Goal: Task Accomplishment & Management: Manage account settings

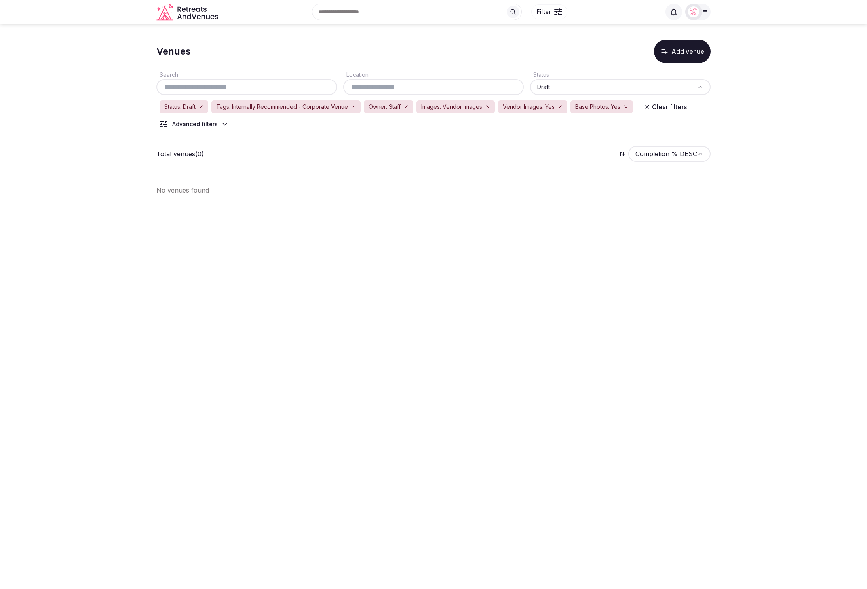
click at [554, 233] on body "Search Popular Destinations Toscana, Italy Riviera Maya, Mexico Indonesia, Bali…" at bounding box center [433, 294] width 867 height 589
click at [353, 107] on icon "button" at bounding box center [353, 107] width 2 height 2
click at [757, 131] on section "Venues Add venue Search Location Status Draft Status: Draft Owner: Staff Images…" at bounding box center [433, 103] width 867 height 159
click at [223, 123] on icon at bounding box center [225, 124] width 4 height 2
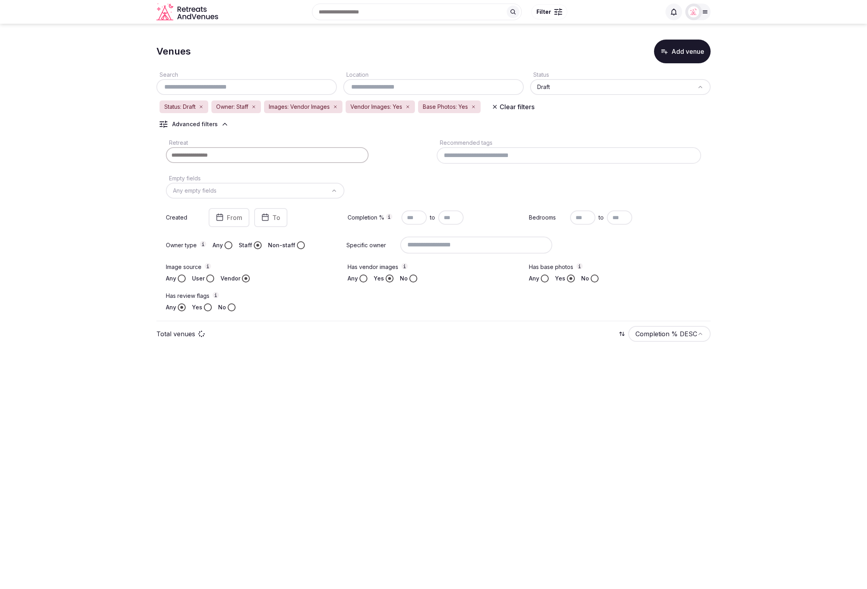
click at [748, 193] on section "Venues Add venue Search Location Status Draft Status: Draft Owner: Staff Images…" at bounding box center [433, 193] width 867 height 339
click at [474, 156] on input at bounding box center [568, 155] width 264 height 17
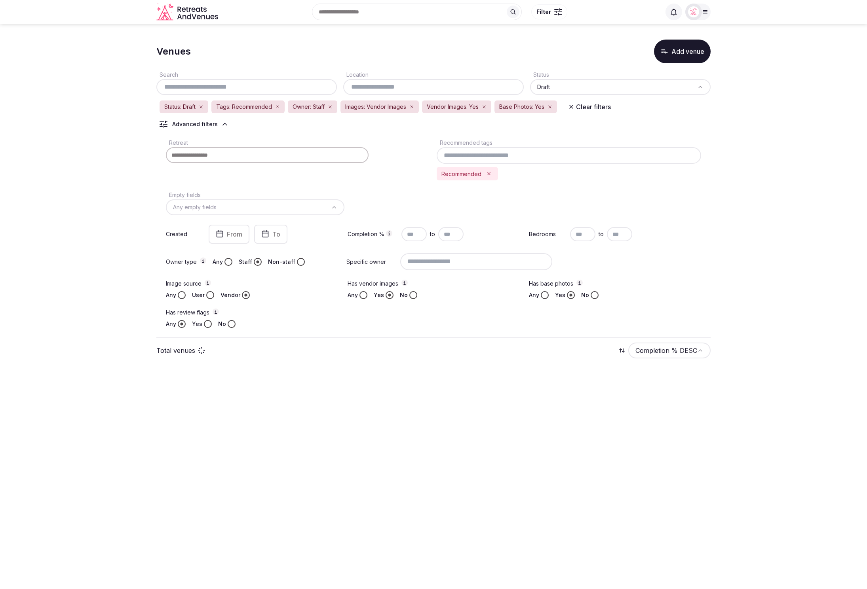
click at [685, 203] on div "Retreat Recommended tags Recommended Empty fields Any empty fields Created From…" at bounding box center [433, 233] width 554 height 197
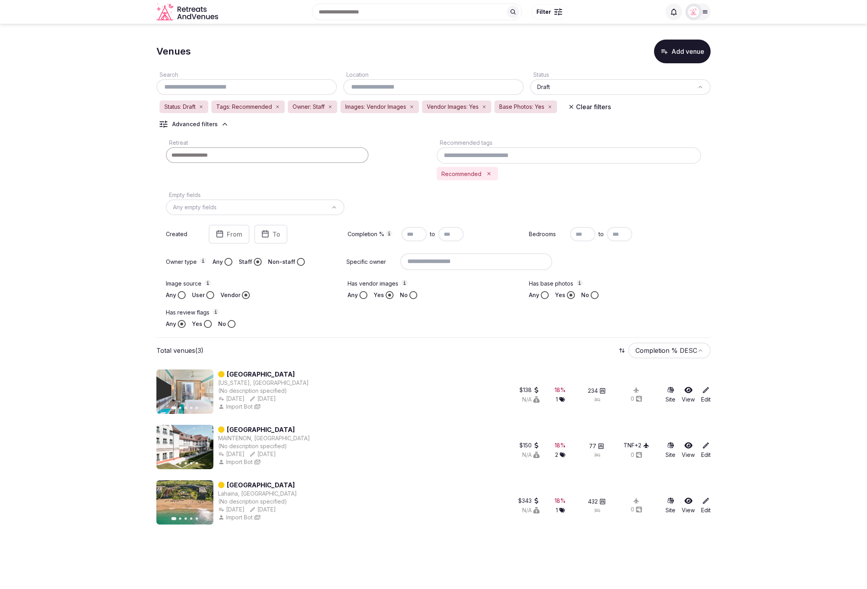
click at [121, 102] on section "Venues Add venue Search Location Status Draft Status: Draft Tags: Recommended O…" at bounding box center [433, 281] width 867 height 514
click at [427, 57] on div "Venues Add venue" at bounding box center [433, 52] width 554 height 24
click at [521, 154] on input at bounding box center [568, 155] width 264 height 17
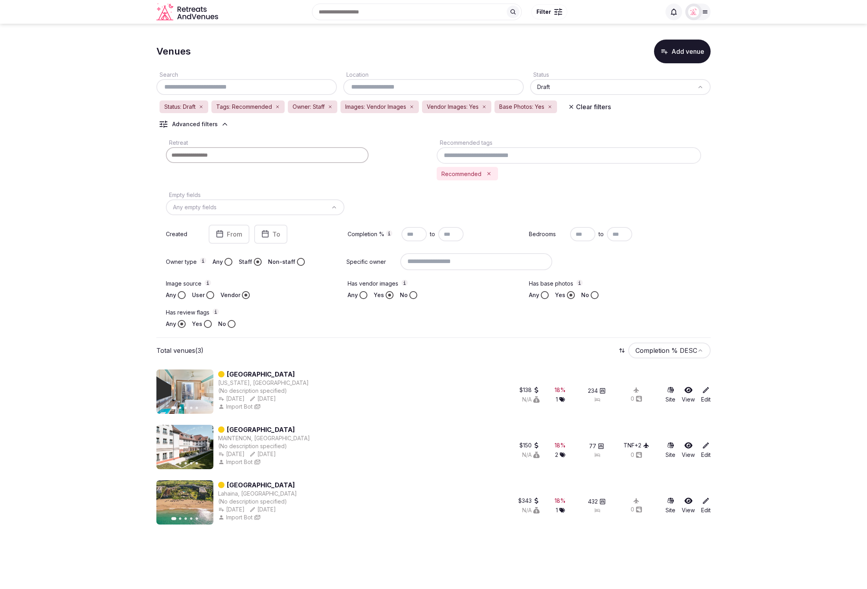
click at [796, 237] on section "Venues Add venue Search Location Status Draft Status: Draft Tags: Recommended O…" at bounding box center [433, 281] width 867 height 514
click at [739, 171] on section "Venues Add venue Search Location Status Draft Status: Draft Tags: Recommended O…" at bounding box center [433, 281] width 867 height 514
click at [85, 92] on section "Venues Add venue Search Location Status Draft Status: Draft Tags: Recommended O…" at bounding box center [433, 281] width 867 height 514
click at [493, 174] on div "Recommended" at bounding box center [466, 173] width 61 height 13
click at [488, 171] on icon "Remove Recommended" at bounding box center [489, 174] width 6 height 6
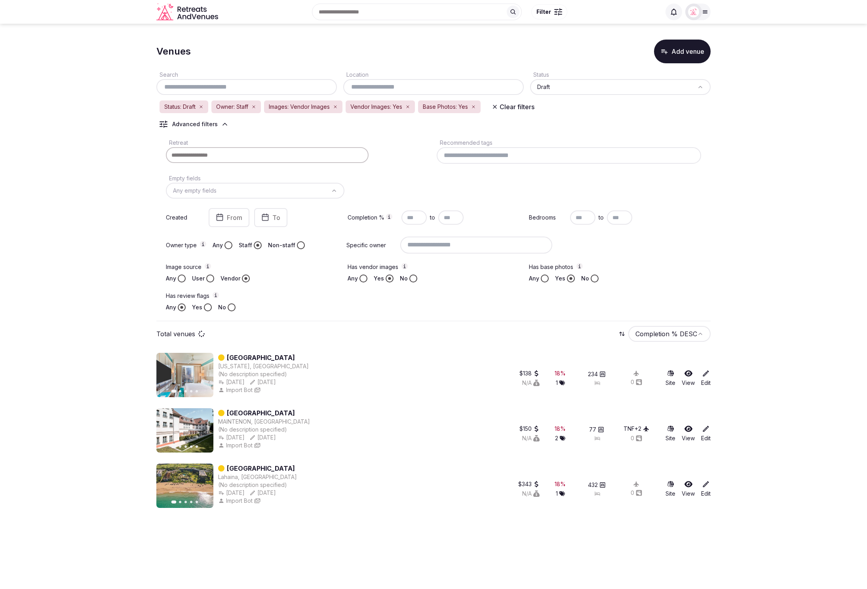
click at [719, 184] on section "Venues Add venue Search Location Status Draft Status: Draft Owner: Staff Images…" at bounding box center [433, 272] width 867 height 497
click at [502, 106] on button "Clear filters" at bounding box center [513, 107] width 52 height 14
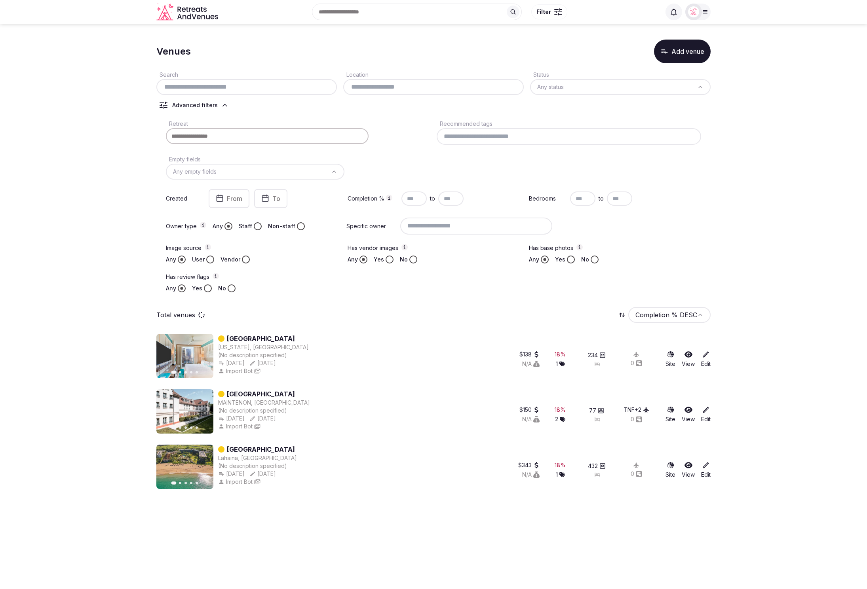
click at [339, 116] on div "Retreat Recommended tags Empty fields Any empty fields Created From To Completi…" at bounding box center [433, 206] width 554 height 180
click at [720, 260] on section "Venues Add venue Search Location Status Any status Advanced filters Retreat Rec…" at bounding box center [433, 263] width 867 height 478
click at [90, 257] on section "Venues Add venue Search Location Status Any status Advanced filters Retreat Rec…" at bounding box center [433, 263] width 867 height 478
click at [717, 192] on section "Venues Add venue Search Location Status Any status Advanced filters Retreat Rec…" at bounding box center [433, 263] width 867 height 478
click at [258, 226] on button "Staff" at bounding box center [258, 226] width 8 height 8
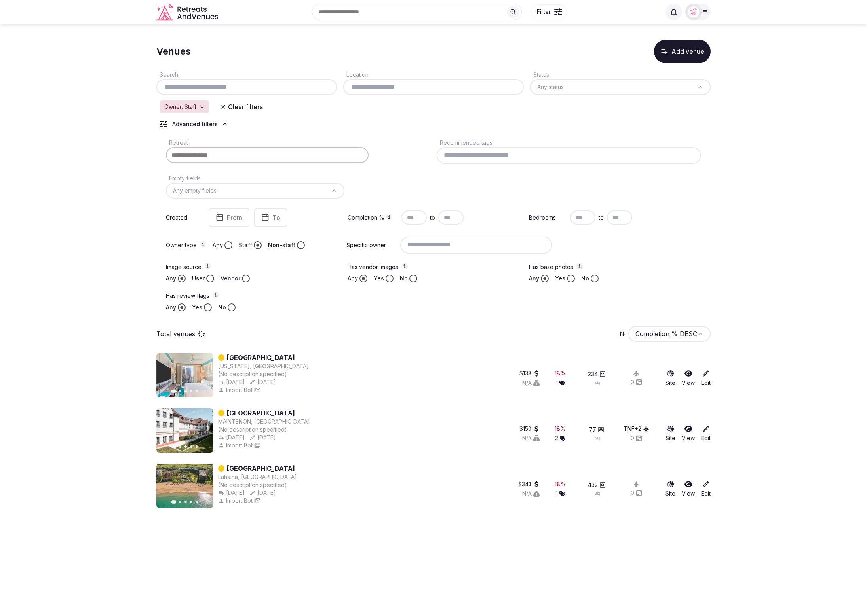
click at [388, 277] on button "Yes" at bounding box center [389, 279] width 8 height 8
type button "true"
click at [726, 227] on section "Venues Add venue Search Location Status Any status Owner: Staff Vendor Images: …" at bounding box center [433, 272] width 867 height 497
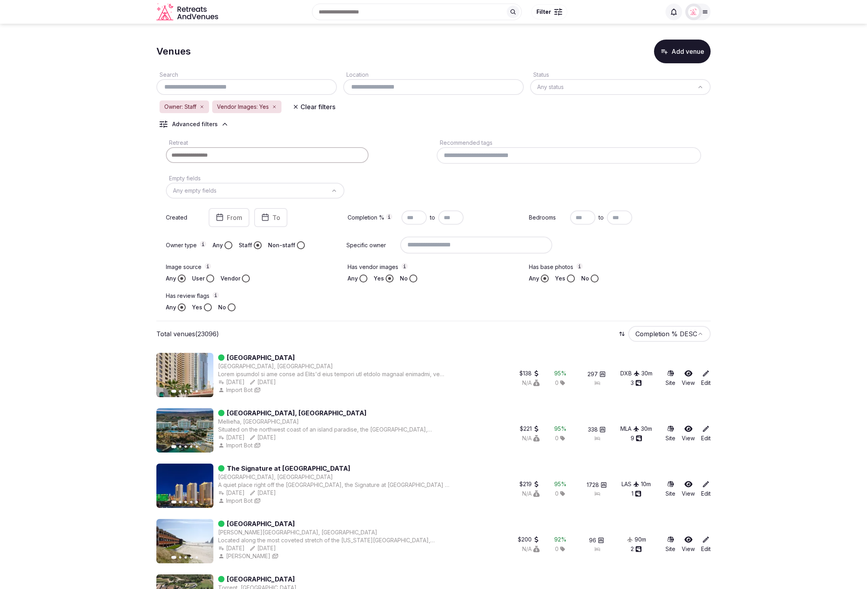
click at [331, 303] on div "Any Yes No" at bounding box center [252, 306] width 172 height 8
click at [705, 373] on icon at bounding box center [706, 372] width 6 height 6
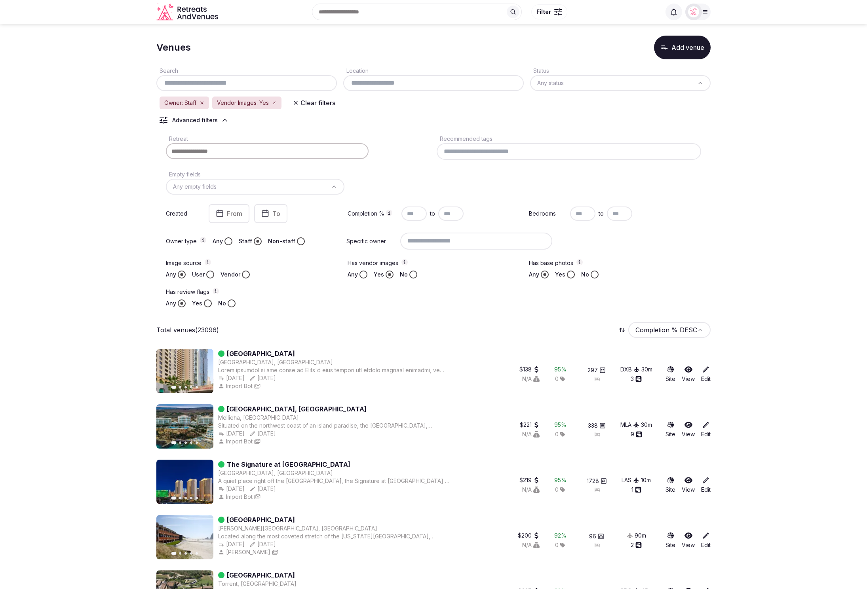
scroll to position [8, 0]
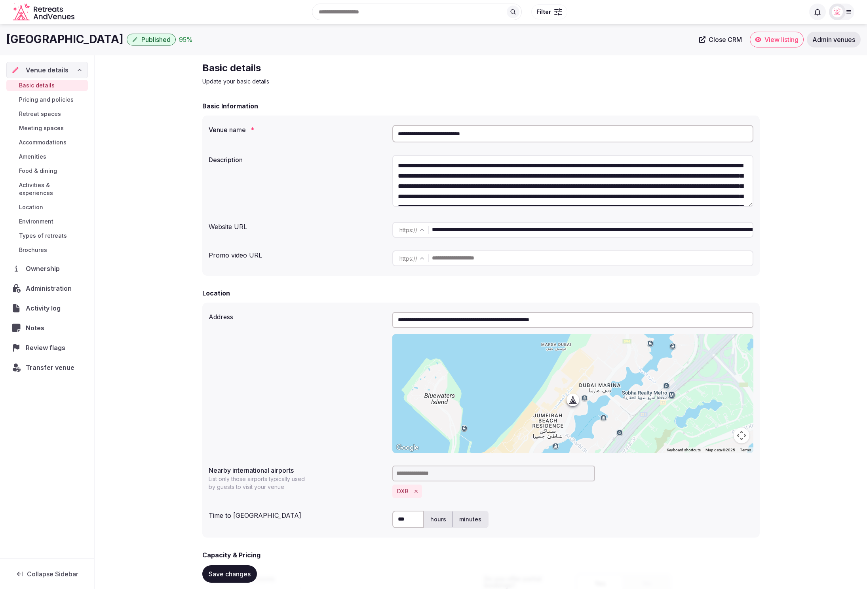
click at [57, 343] on span "Review flags" at bounding box center [47, 347] width 43 height 9
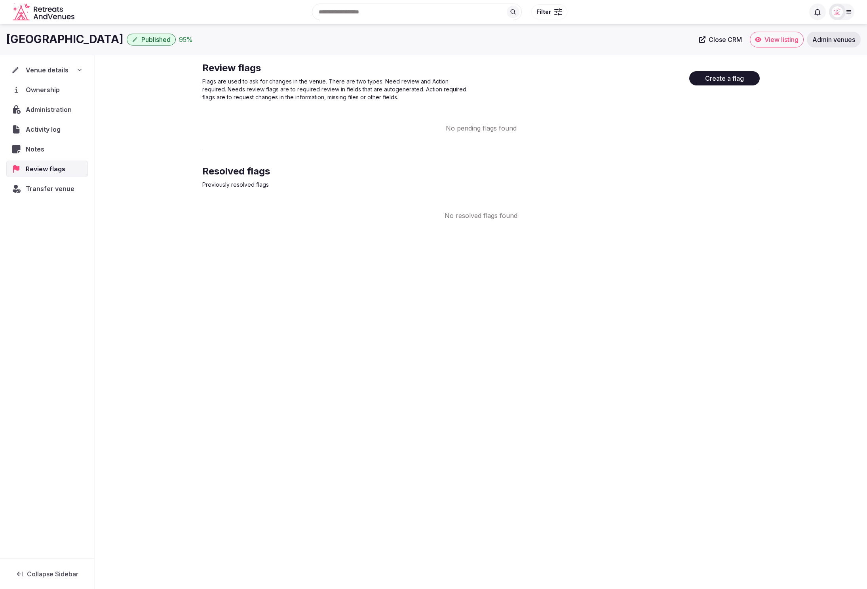
click at [719, 79] on button "Create a flag" at bounding box center [724, 78] width 70 height 14
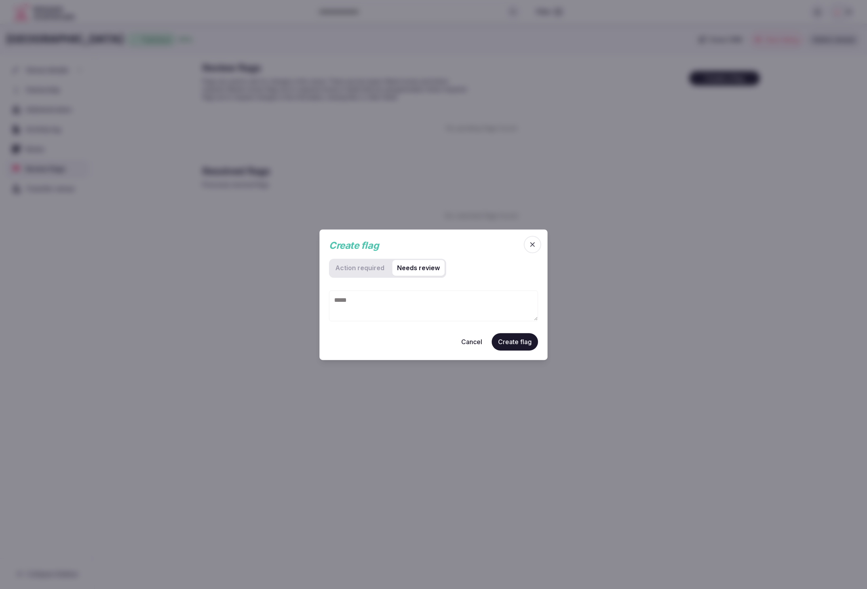
click at [406, 266] on review "Needs review" at bounding box center [418, 268] width 52 height 16
click at [353, 269] on required "Action required" at bounding box center [359, 268] width 59 height 16
click at [475, 342] on button "Cancel" at bounding box center [472, 341] width 34 height 17
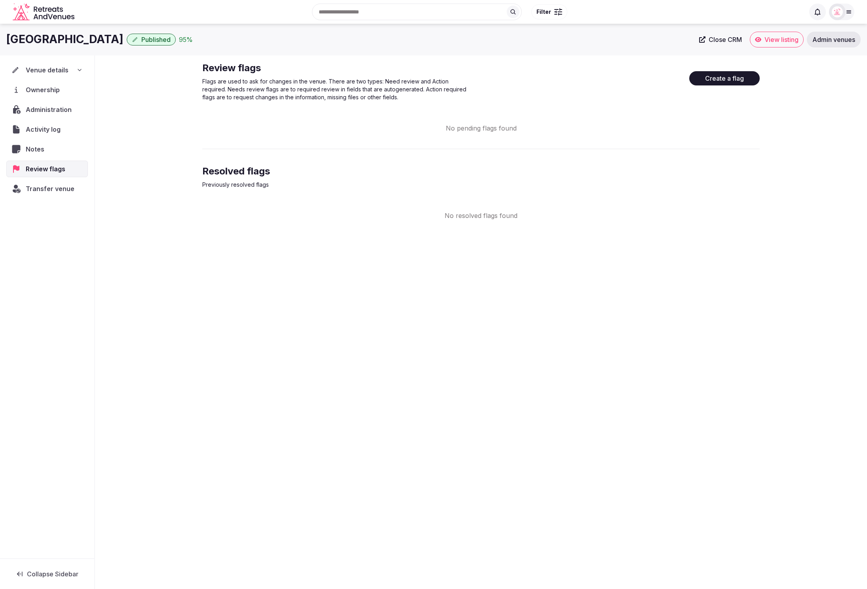
click at [413, 130] on div "No pending flags found" at bounding box center [480, 127] width 557 height 9
click at [282, 100] on p "Flags are used to ask for changes in the venue. There are two types: Need revie…" at bounding box center [335, 90] width 266 height 24
click at [361, 91] on p "Flags are used to ask for changes in the venue. There are two types: Need revie…" at bounding box center [335, 90] width 266 height 24
click at [460, 99] on p "Flags are used to ask for changes in the venue. There are two types: Need revie…" at bounding box center [335, 90] width 266 height 24
click at [410, 101] on div "Review flags Flags are used to ask for changes in the venue. There are two type…" at bounding box center [480, 86] width 557 height 49
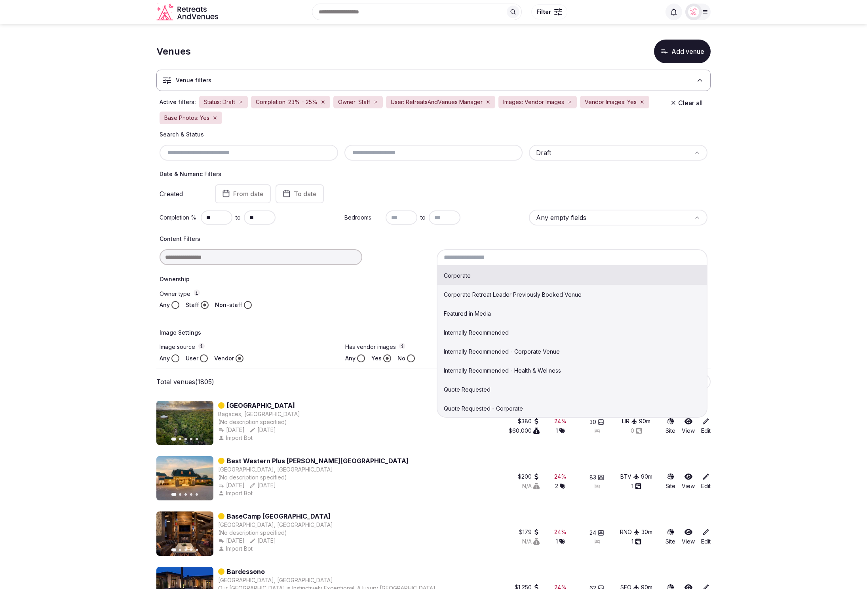
click at [533, 258] on input at bounding box center [571, 257] width 271 height 17
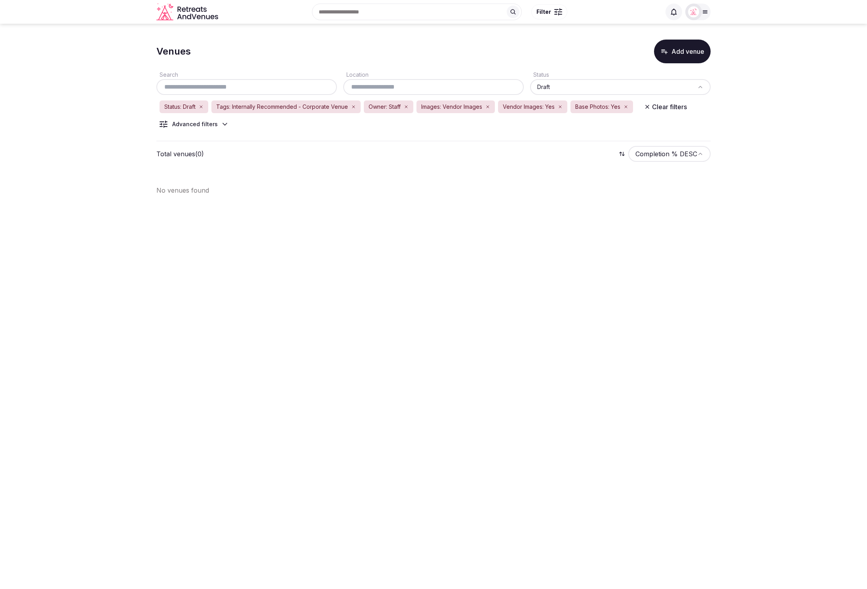
click at [354, 107] on icon "button" at bounding box center [353, 106] width 5 height 5
click at [218, 122] on div "Advanced filters" at bounding box center [194, 124] width 76 height 8
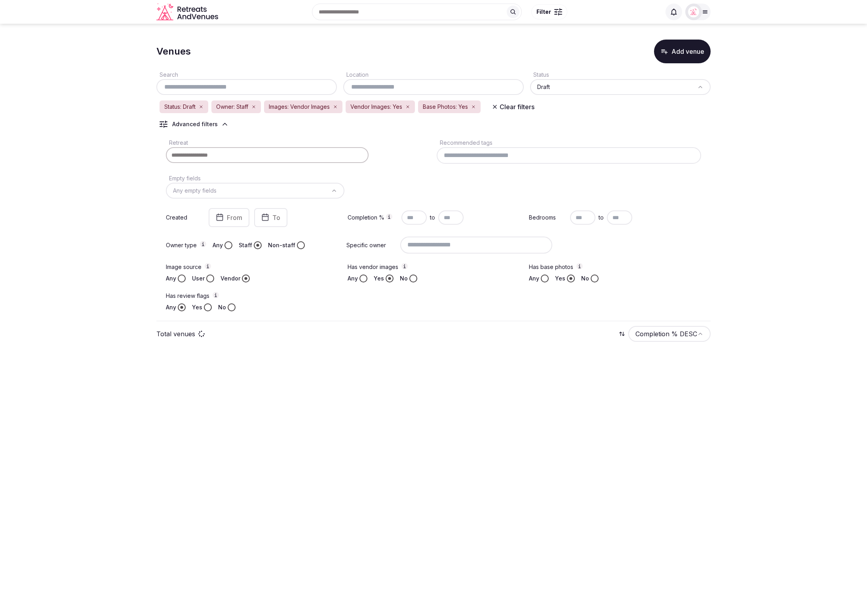
click at [230, 307] on button "No" at bounding box center [232, 307] width 8 height 8
click at [796, 312] on section "Venues Add venue Search Location Status Draft Status: Draft Owner: Staff Images…" at bounding box center [433, 193] width 867 height 339
click at [781, 309] on section "Venues Add venue Search Location Status Draft Status: Draft Owner: Staff Images…" at bounding box center [433, 193] width 867 height 339
click at [789, 305] on section "Venues Add venue Search Location Status Draft Status: Draft Owner: Staff Images…" at bounding box center [433, 193] width 867 height 339
click at [500, 315] on div "Search Location Status Draft Status: Draft Owner: Staff Images: Vendor Images V…" at bounding box center [433, 192] width 554 height 258
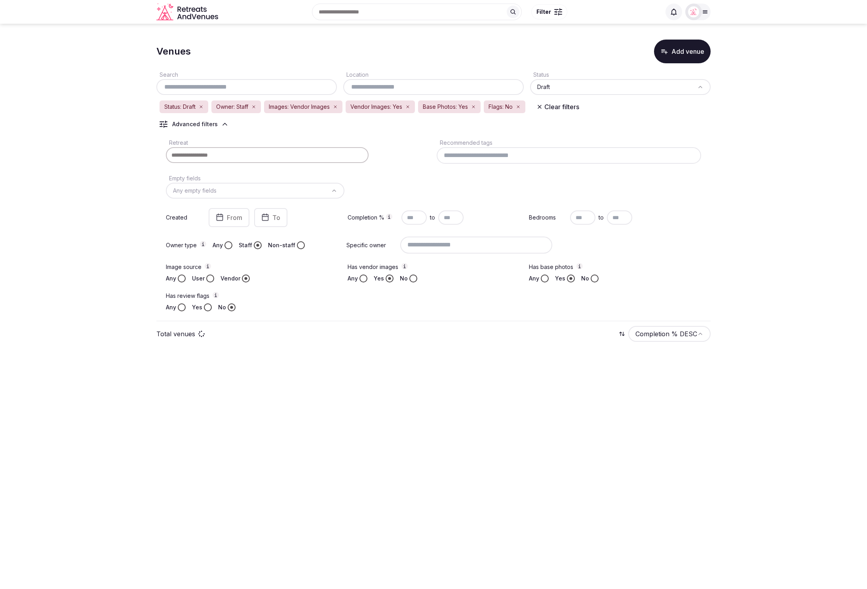
click at [787, 319] on section "Venues Add venue Search Location Status Draft Status: Draft Owner: Staff Images…" at bounding box center [433, 193] width 867 height 339
click at [519, 106] on icon "button" at bounding box center [518, 107] width 2 height 2
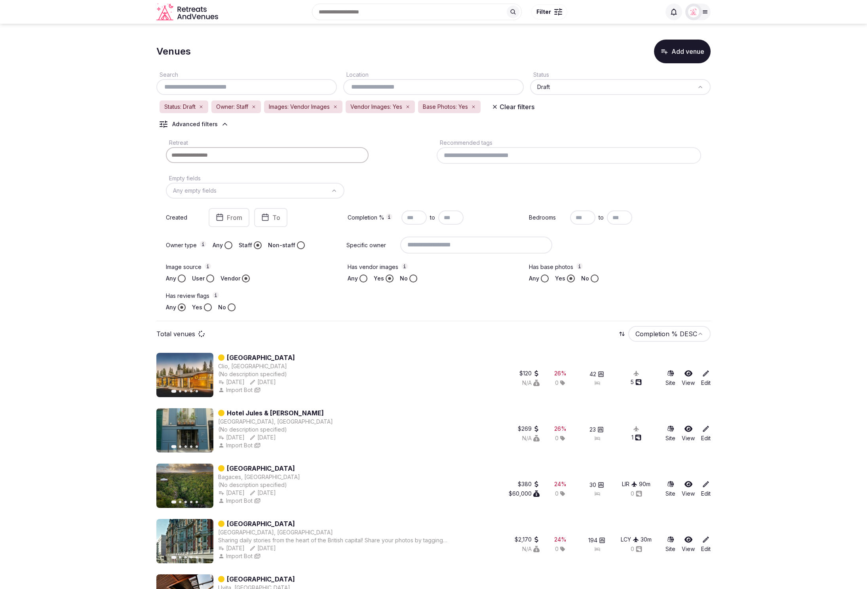
click at [563, 153] on input at bounding box center [568, 155] width 264 height 17
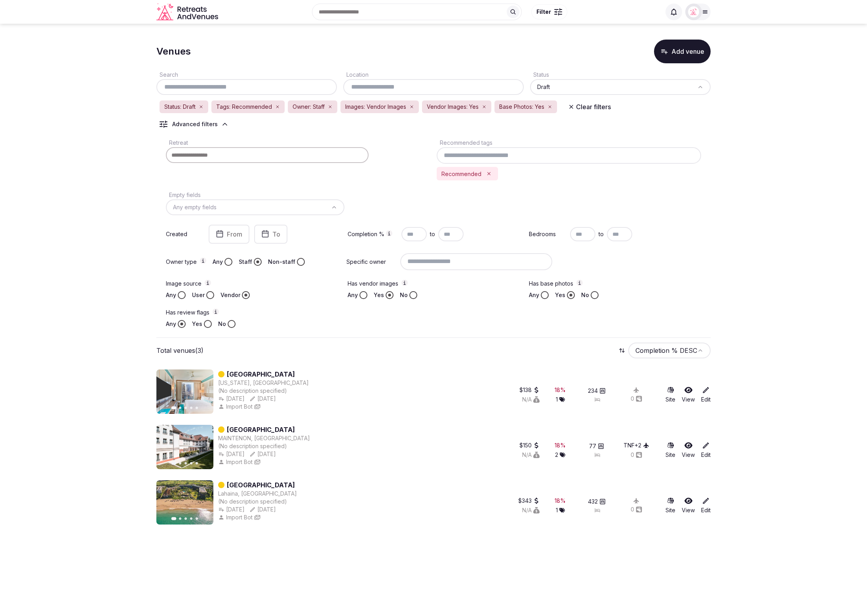
click at [486, 174] on icon "Remove Recommended" at bounding box center [489, 174] width 6 height 6
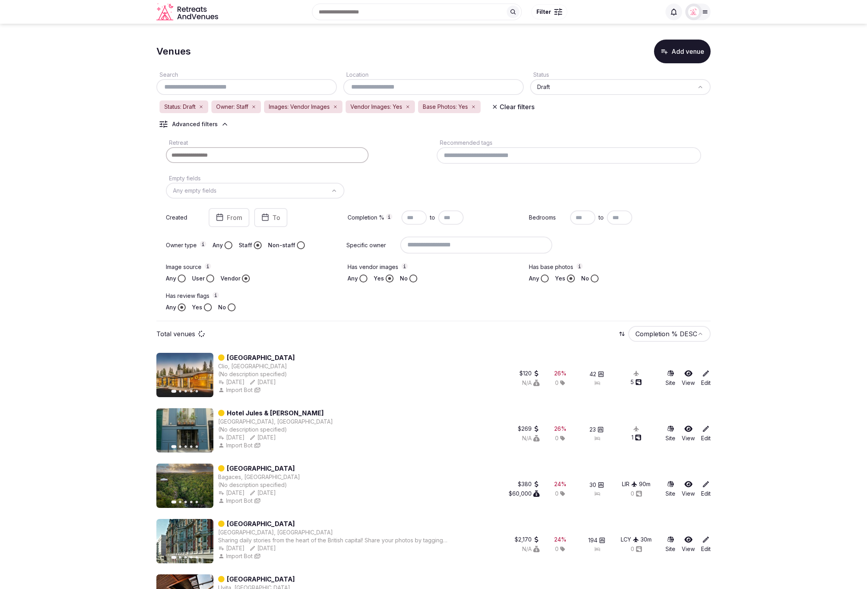
click at [461, 155] on input at bounding box center [568, 155] width 264 height 17
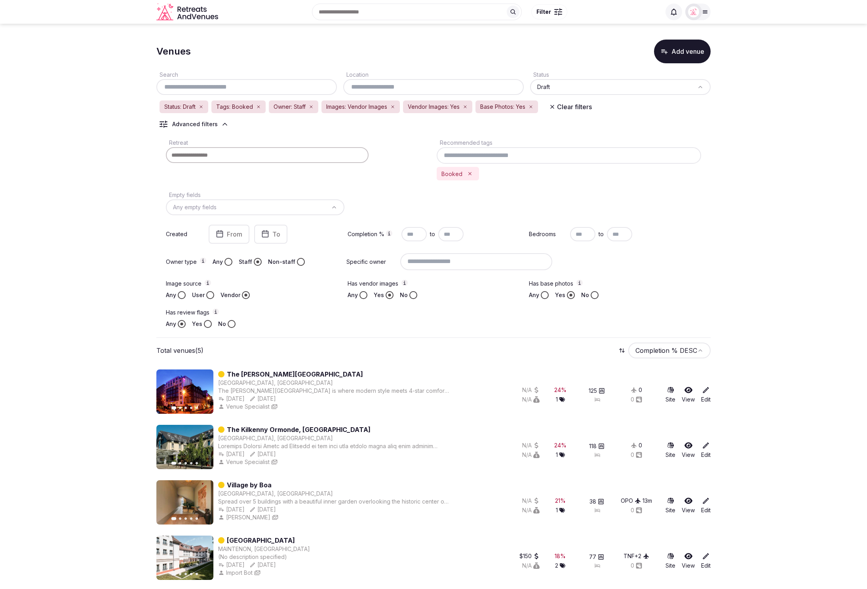
click at [469, 173] on icon "Remove Booked" at bounding box center [470, 174] width 6 height 6
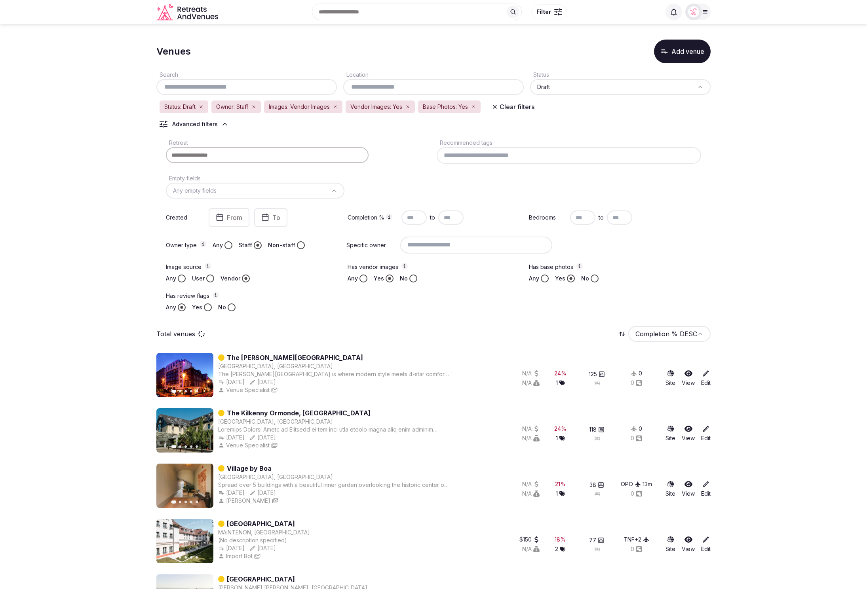
click at [704, 221] on div "Retreat Recommended tags Empty fields Any empty fields Created From To Completi…" at bounding box center [433, 225] width 554 height 180
click at [107, 140] on section "Venues Add venue Search Location Status Draft Status: Draft Owner: Staff Images…" at bounding box center [433, 328] width 867 height 608
